Goal: Information Seeking & Learning: Find contact information

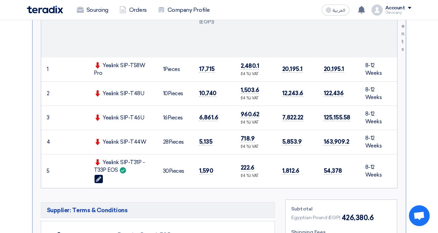
scroll to position [277, 0]
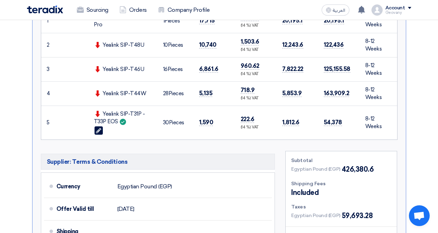
drag, startPoint x: 122, startPoint y: 122, endPoint x: 120, endPoint y: 130, distance: 8.1
click at [120, 130] on td "Yealink SIP-T31P - T33P EOS Edit" at bounding box center [122, 123] width 69 height 34
click at [122, 123] on use at bounding box center [123, 122] width 6 height 6
click at [136, 96] on div "Yealink SIP-T44W" at bounding box center [123, 94] width 58 height 8
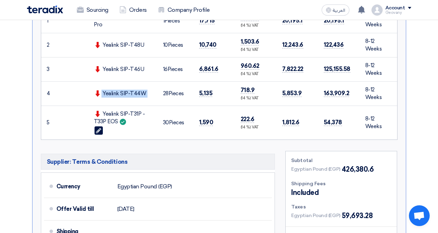
click at [136, 96] on div "Yealink SIP-T44W" at bounding box center [123, 94] width 58 height 8
click at [97, 131] on use at bounding box center [98, 130] width 5 height 5
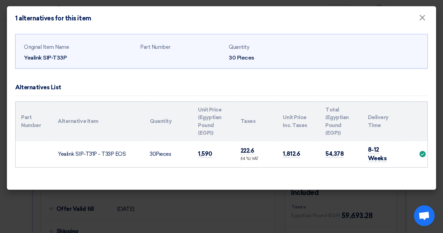
click at [110, 210] on modal-container "1 alternatives for this item × Original Item Name Yealink SIP-T33P Part Number …" at bounding box center [221, 116] width 443 height 233
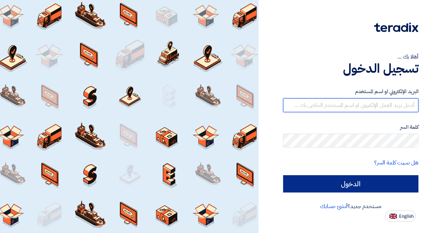
type input "[EMAIL_ADDRESS][PERSON_NAME][DOMAIN_NAME]"
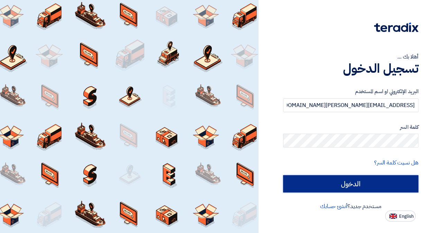
click at [387, 183] on input "الدخول" at bounding box center [350, 183] width 135 height 17
type input "Sign in"
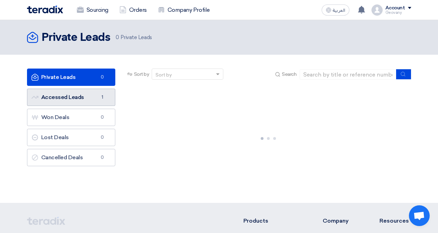
click at [73, 96] on link "Accessed Leads Accessed Leads 1" at bounding box center [71, 97] width 88 height 17
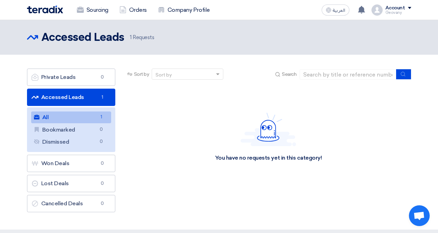
click at [86, 120] on link "All All 1" at bounding box center [71, 117] width 80 height 12
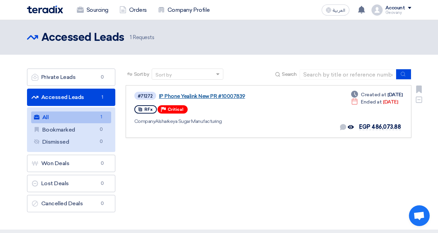
click at [217, 96] on link "IP Phone Yealink New PR #10007839" at bounding box center [245, 96] width 173 height 6
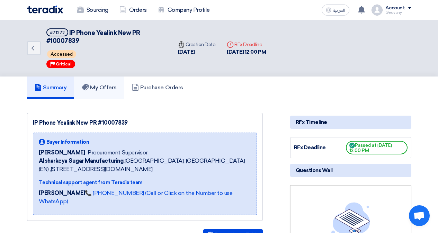
click at [109, 88] on h5 "My Offers" at bounding box center [99, 87] width 35 height 7
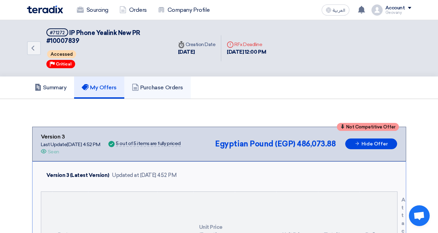
click at [153, 93] on link "Purchase Orders" at bounding box center [157, 88] width 66 height 22
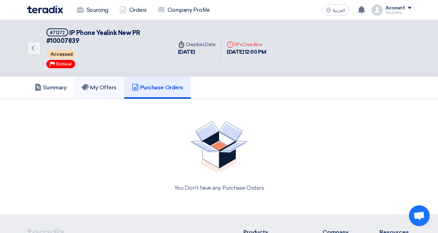
click at [110, 93] on link "My Offers" at bounding box center [99, 88] width 50 height 22
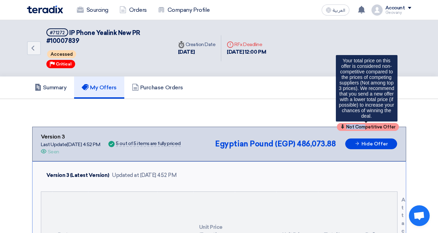
drag, startPoint x: 367, startPoint y: 127, endPoint x: 343, endPoint y: 125, distance: 24.0
click at [343, 125] on div "Not Competitive Offer" at bounding box center [368, 127] width 62 height 8
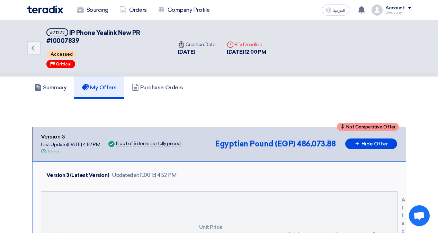
drag, startPoint x: 331, startPoint y: 125, endPoint x: 328, endPoint y: 126, distance: 3.5
click at [326, 139] on span "486,073.88" at bounding box center [316, 143] width 39 height 9
click at [359, 145] on icon at bounding box center [357, 143] width 5 height 5
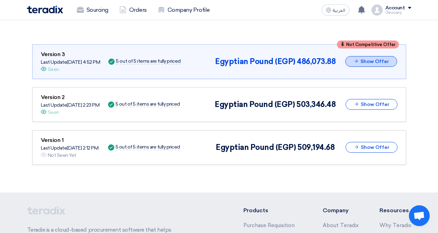
scroll to position [104, 0]
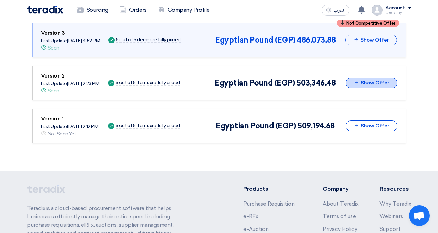
click at [365, 84] on button "Show Offer" at bounding box center [372, 83] width 52 height 11
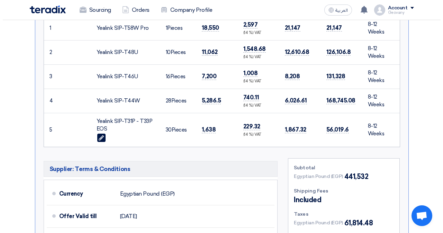
scroll to position [346, 0]
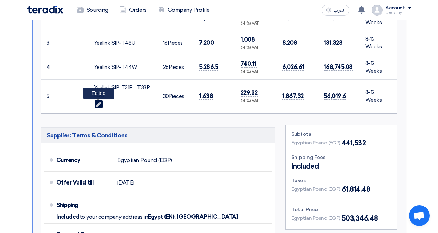
click at [97, 104] on use at bounding box center [98, 103] width 5 height 5
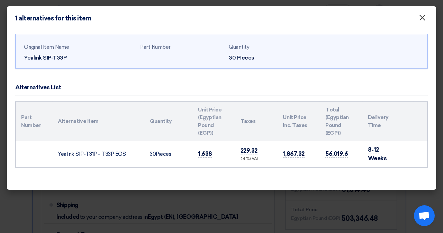
click at [419, 21] on span "×" at bounding box center [422, 19] width 7 height 14
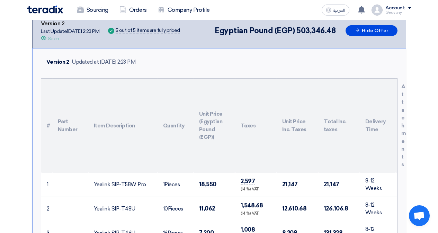
scroll to position [69, 0]
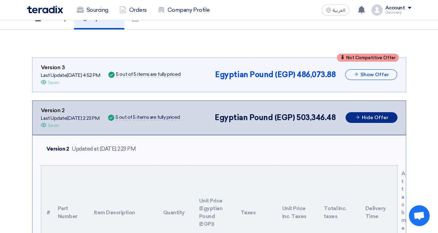
click at [379, 120] on button "Hide Offer" at bounding box center [372, 117] width 52 height 11
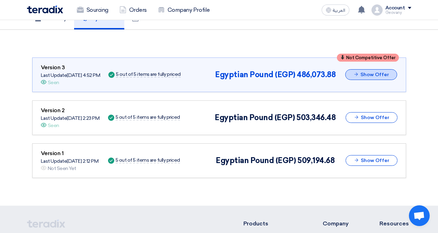
click at [368, 72] on button "Show Offer" at bounding box center [371, 74] width 52 height 11
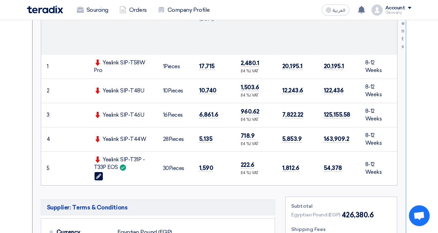
scroll to position [242, 0]
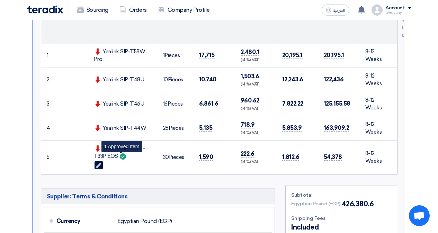
click at [123, 158] on use at bounding box center [123, 156] width 6 height 6
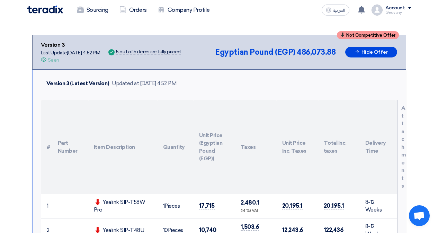
scroll to position [35, 0]
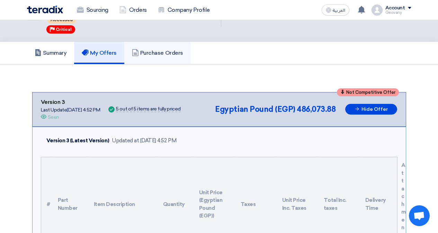
click at [162, 59] on link "Purchase Orders" at bounding box center [157, 53] width 66 height 22
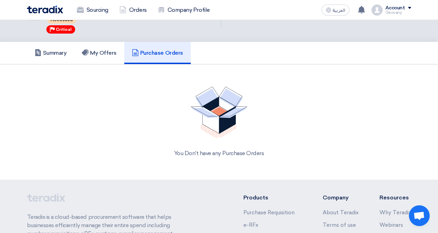
drag, startPoint x: 264, startPoint y: 163, endPoint x: 299, endPoint y: 163, distance: 34.6
click at [299, 163] on div "You Don't have any Purchase Orders" at bounding box center [219, 122] width 384 height 88
click at [266, 156] on div "You Don't have any Purchase Orders" at bounding box center [219, 153] width 368 height 8
click at [245, 153] on div "You Don't have any Purchase Orders" at bounding box center [219, 153] width 368 height 8
click at [263, 213] on link "Purchase Requisition" at bounding box center [268, 212] width 51 height 6
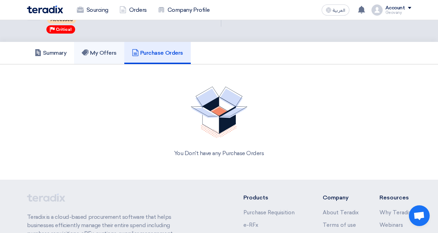
click at [97, 55] on h5 "My Offers" at bounding box center [99, 53] width 35 height 7
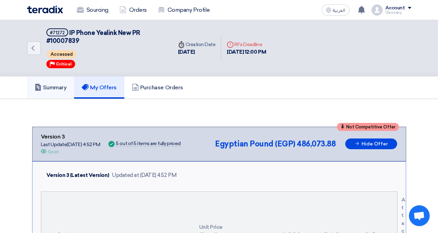
click at [50, 95] on link "Summary" at bounding box center [50, 88] width 47 height 22
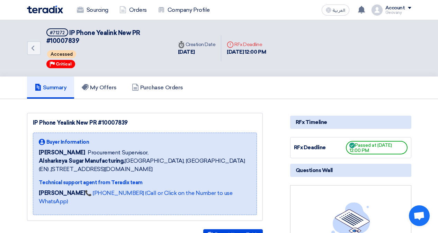
drag, startPoint x: 208, startPoint y: 54, endPoint x: 173, endPoint y: 44, distance: 36.6
click at [173, 44] on div "Time Creation Date 3 Sep, 2025" at bounding box center [196, 48] width 49 height 26
click at [289, 62] on div "Back #71272 IP Phone Yealink New PR #10007839 Accessed Priority Critical Time C…" at bounding box center [219, 48] width 384 height 56
drag, startPoint x: 297, startPoint y: 53, endPoint x: 41, endPoint y: 30, distance: 257.5
click at [41, 30] on div "Back #71272 IP Phone Yealink New PR #10007839 Accessed Priority Critical Time C…" at bounding box center [219, 48] width 384 height 56
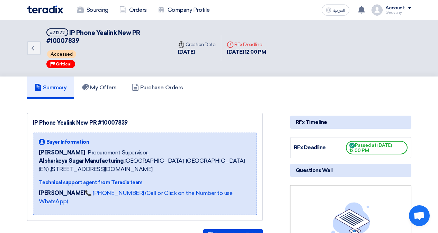
click at [80, 51] on div "Accessed" at bounding box center [105, 54] width 118 height 11
click at [237, 86] on div "Summary My Offers Purchase Orders" at bounding box center [219, 88] width 384 height 22
drag, startPoint x: 378, startPoint y: 148, endPoint x: 346, endPoint y: 142, distance: 32.7
click at [346, 142] on div "Passed at 9/9/25, 12:00 PM" at bounding box center [377, 148] width 62 height 14
click at [359, 148] on span "Passed at 9/9/25, 12:00 PM" at bounding box center [377, 148] width 62 height 14
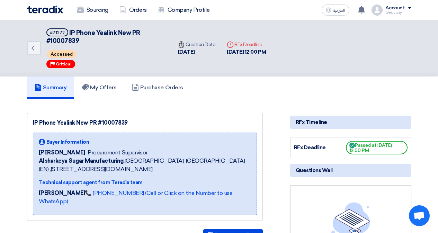
drag, startPoint x: 377, startPoint y: 153, endPoint x: 340, endPoint y: 138, distance: 39.6
click at [340, 138] on div "RFx Deadline Passed at 9/9/25, 12:00 PM" at bounding box center [350, 147] width 121 height 21
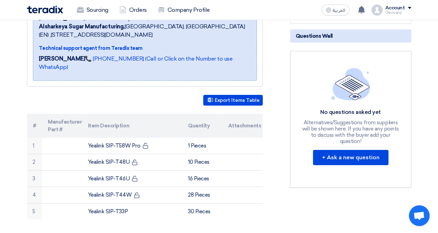
scroll to position [138, 0]
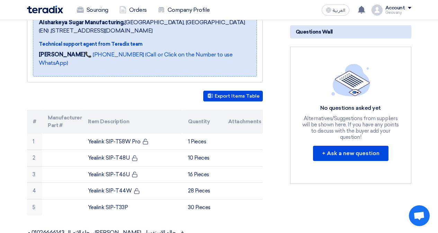
drag, startPoint x: 312, startPoint y: 117, endPoint x: 394, endPoint y: 131, distance: 82.5
click at [394, 131] on div "Alternatives/Suggestions from suppliers will be shown here, If you have any poi…" at bounding box center [350, 127] width 101 height 25
click at [339, 128] on div "Alternatives/Suggestions from suppliers will be shown here, If you have any poi…" at bounding box center [350, 127] width 101 height 25
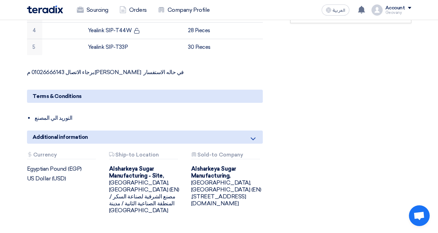
scroll to position [312, 0]
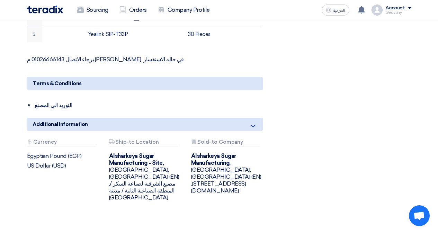
drag, startPoint x: 68, startPoint y: 132, endPoint x: 23, endPoint y: 133, distance: 44.3
click at [23, 139] on div "Attachments Currency Egyptian Pound (EGP) US Dollar (USD)" at bounding box center [63, 170] width 82 height 62
drag, startPoint x: 69, startPoint y: 160, endPoint x: 27, endPoint y: 150, distance: 42.6
click at [27, 150] on div "Attachments Currency Egyptian Pound (EGP) US Dollar (USD)" at bounding box center [63, 154] width 72 height 30
click at [254, 122] on icon at bounding box center [253, 126] width 8 height 8
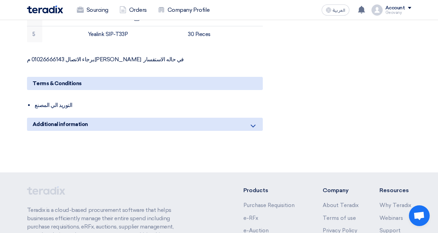
click at [254, 122] on icon at bounding box center [253, 126] width 8 height 8
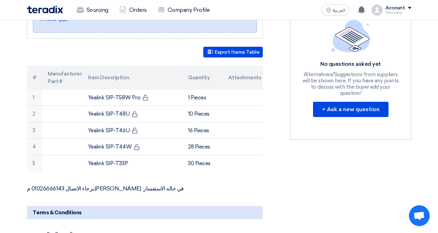
scroll to position [242, 0]
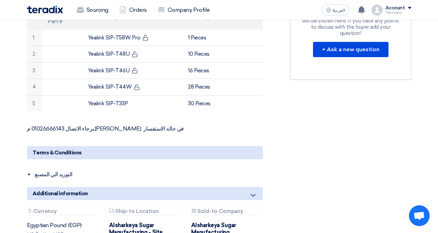
click at [107, 125] on p "برجاء الاتصال 01026666143 م.محمد عادل في حاله الاستفسار" at bounding box center [145, 128] width 236 height 7
copy p "01026666143"
